Goal: Information Seeking & Learning: Learn about a topic

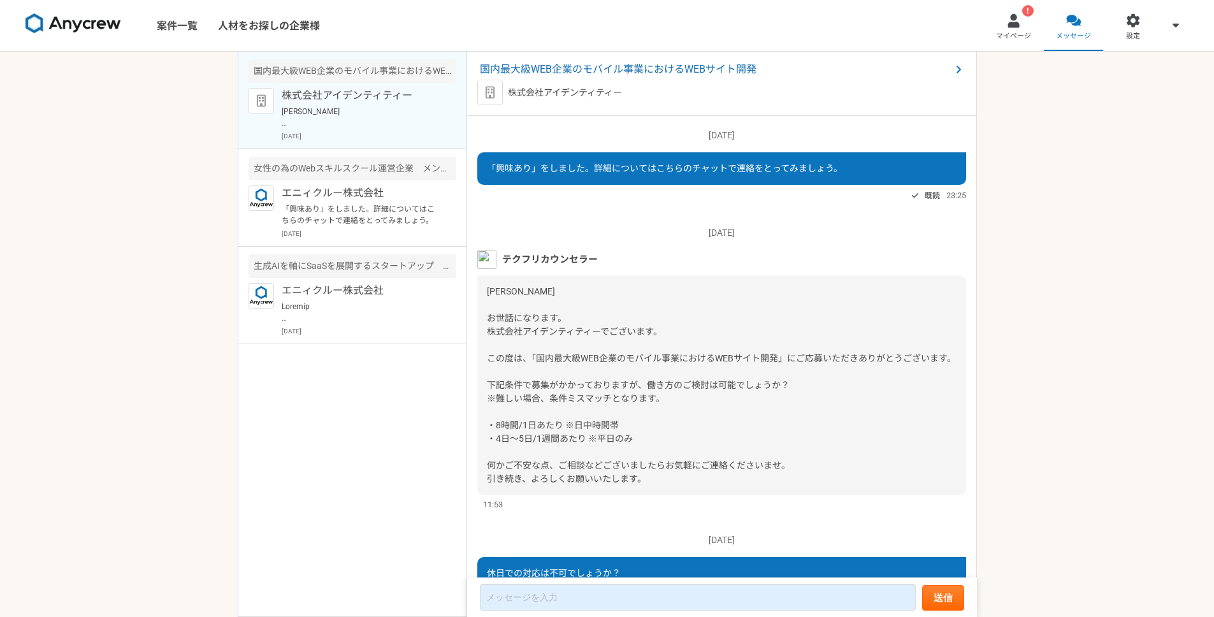
scroll to position [672, 0]
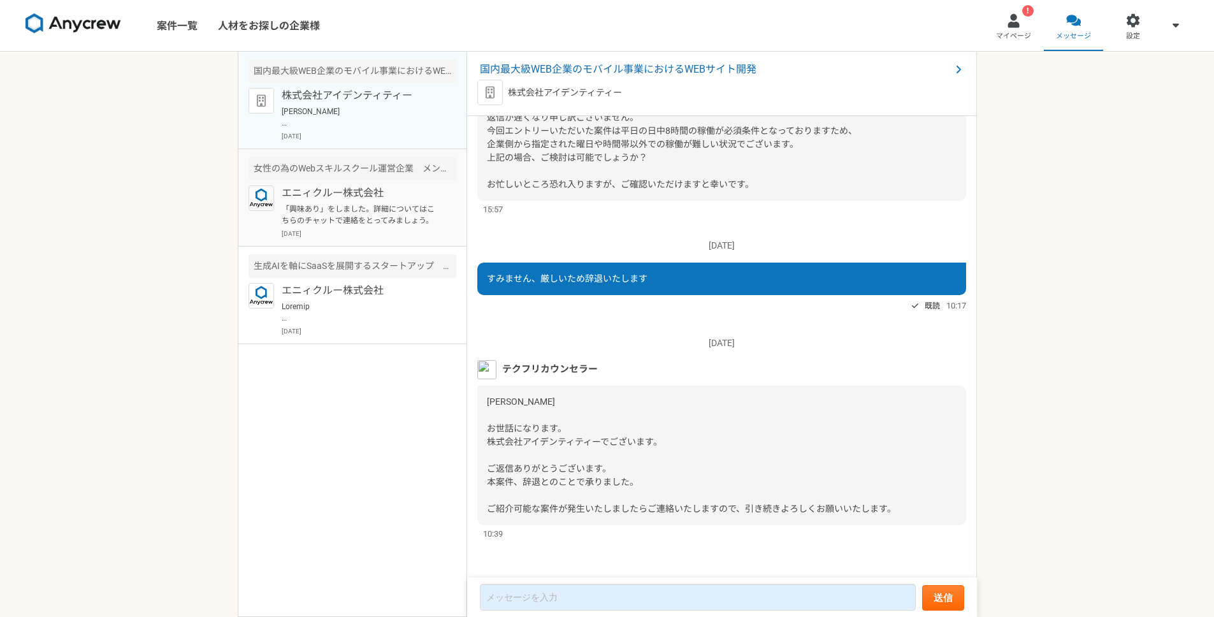
click at [336, 194] on p "エニィクルー株式会社" at bounding box center [360, 192] width 157 height 15
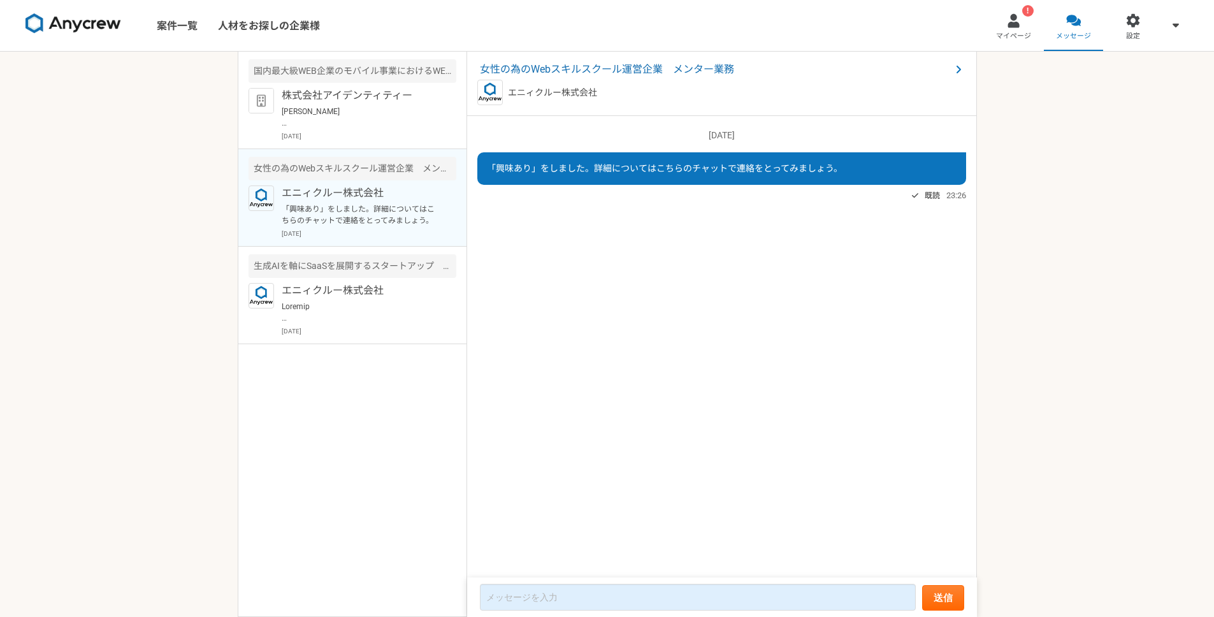
click at [339, 191] on p "エニィクルー株式会社" at bounding box center [360, 192] width 157 height 15
click at [555, 88] on p "エニィクルー株式会社" at bounding box center [552, 92] width 89 height 13
click at [570, 69] on span "女性の為のWebスキルスクール運営企業　メンター業務" at bounding box center [715, 69] width 471 height 15
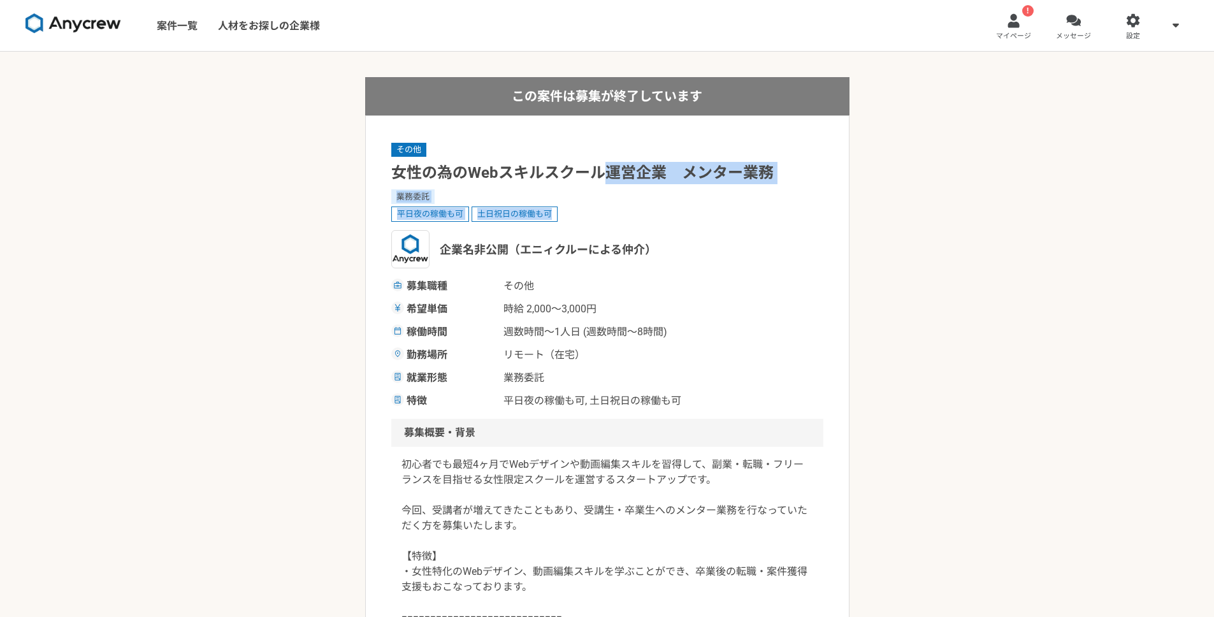
drag, startPoint x: 600, startPoint y: 174, endPoint x: 703, endPoint y: 215, distance: 110.4
click at [700, 213] on div "その他 女性の為のWebスキルスクール運営企業　メンター業務 業務委託 平日夜の稼働も可 土日祝日の稼働も可 企業名非公開（エニィクルーによる仲介） 募集職種…" at bounding box center [607, 274] width 432 height 267
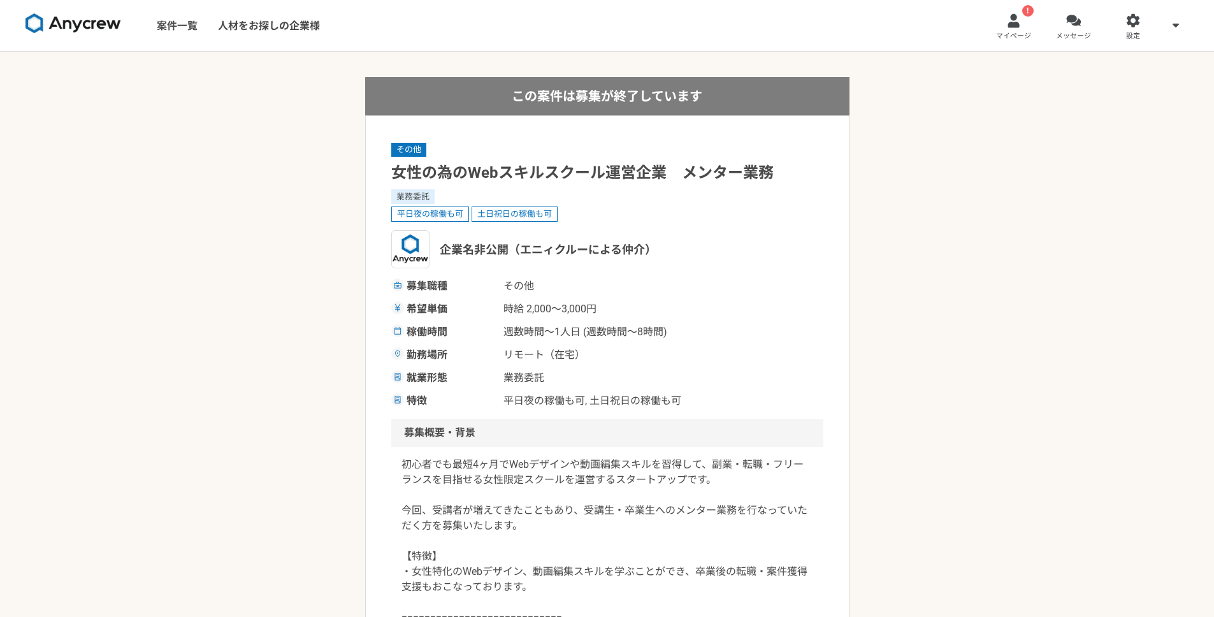
drag, startPoint x: 703, startPoint y: 215, endPoint x: 711, endPoint y: 221, distance: 10.5
click at [707, 217] on div "平日夜の稼働も可 土日祝日の稼働も可" at bounding box center [607, 213] width 432 height 15
click at [711, 221] on div "平日夜の稼働も可 土日祝日の稼働も可" at bounding box center [607, 213] width 432 height 15
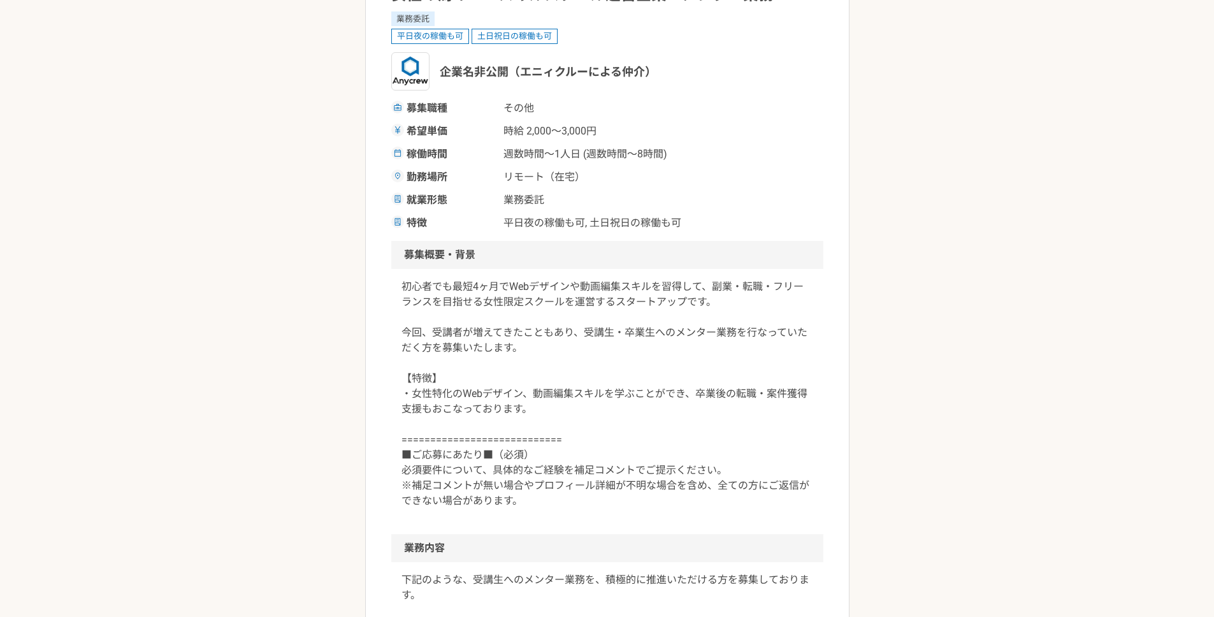
scroll to position [175, 0]
